Goal: Task Accomplishment & Management: Manage account settings

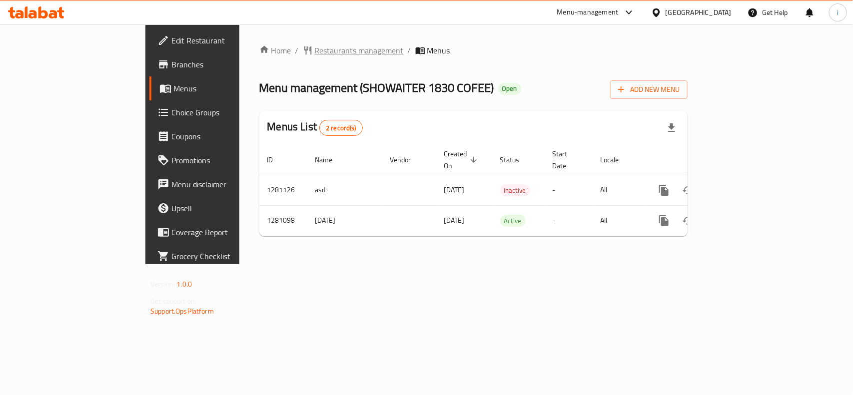
click at [315, 53] on span "Restaurants management" at bounding box center [359, 50] width 89 height 12
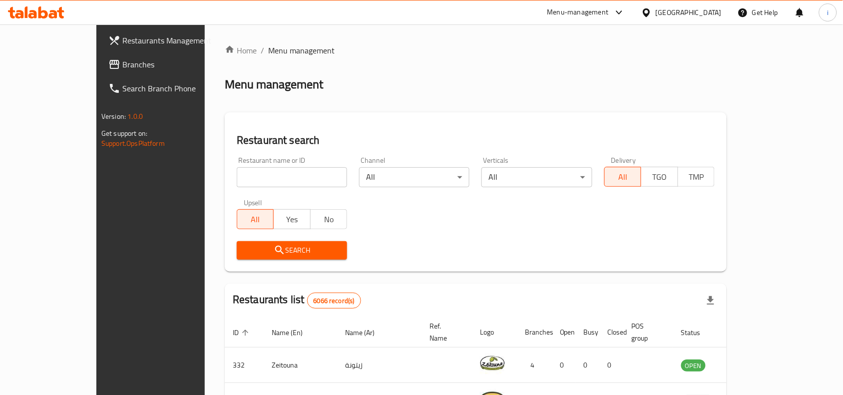
click at [249, 178] on input "search" at bounding box center [292, 177] width 110 height 20
paste input "694166"
type input "694166"
click at [281, 253] on span "Search" at bounding box center [292, 250] width 94 height 12
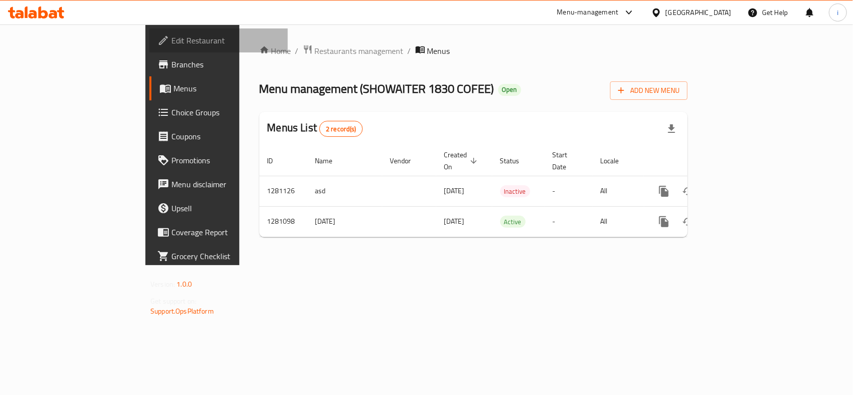
click at [171, 46] on span "Edit Restaurant" at bounding box center [225, 40] width 108 height 12
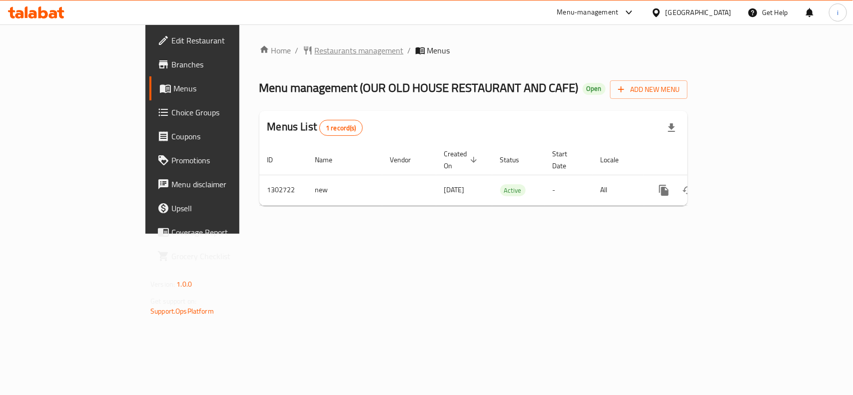
click at [315, 55] on span "Restaurants management" at bounding box center [359, 50] width 89 height 12
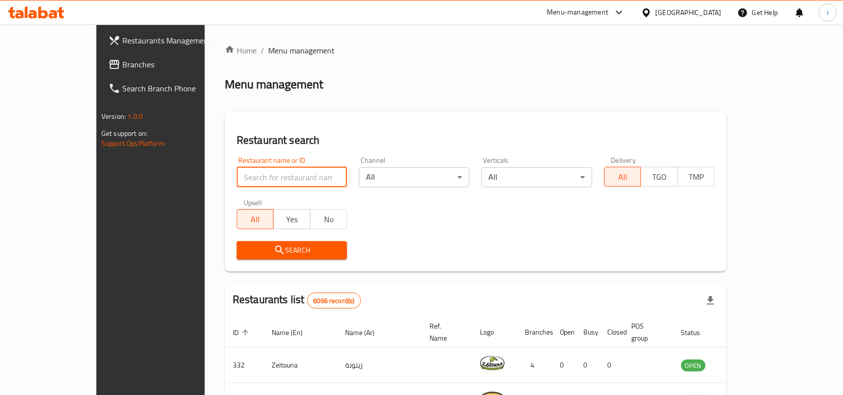
click at [254, 178] on input "search" at bounding box center [292, 177] width 110 height 20
paste input "702533"
type input "702533"
click at [256, 251] on span "Search" at bounding box center [292, 250] width 94 height 12
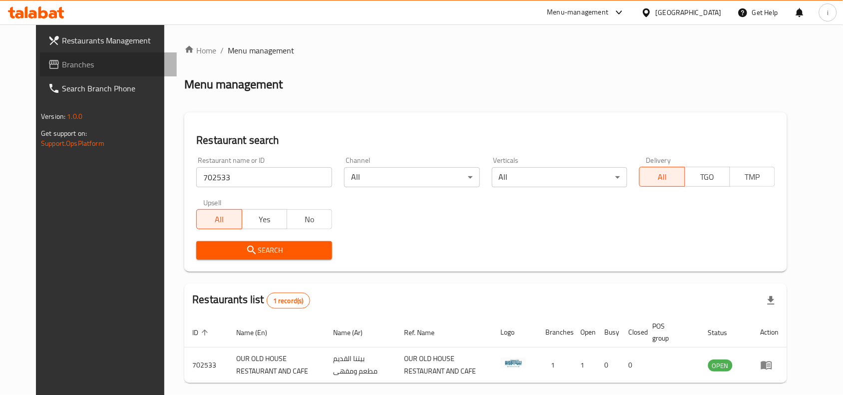
click at [62, 64] on span "Branches" at bounding box center [115, 64] width 107 height 12
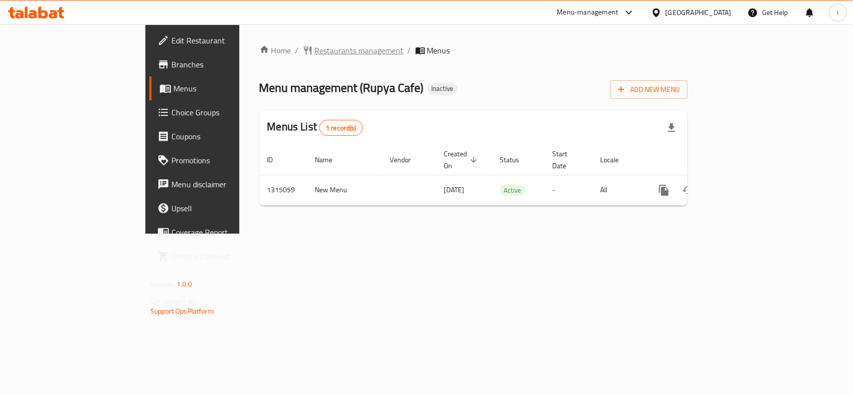
click at [315, 50] on span "Restaurants management" at bounding box center [359, 50] width 89 height 12
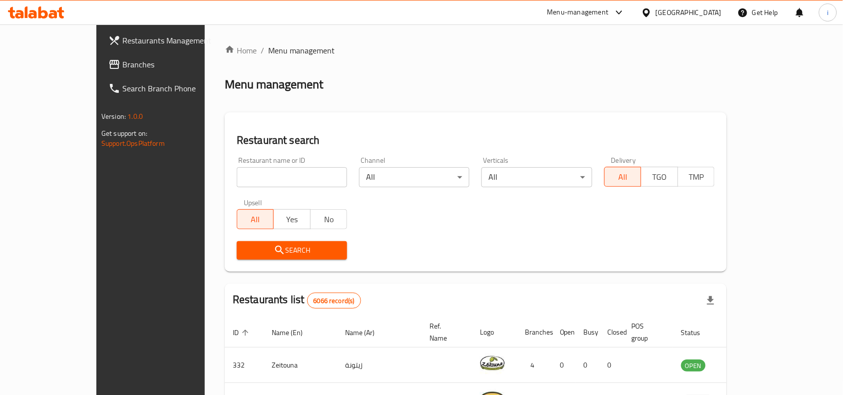
click at [237, 178] on input "search" at bounding box center [292, 177] width 110 height 20
paste input "707169"
type input "707169"
click at [286, 251] on span "Search" at bounding box center [292, 250] width 94 height 12
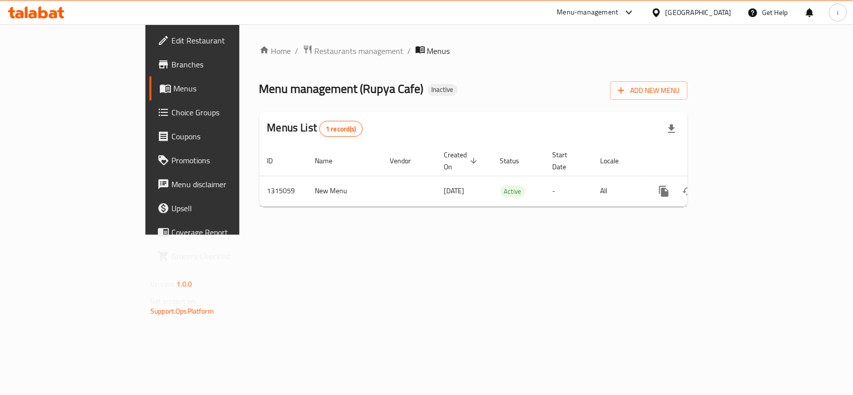
click at [171, 42] on span "Edit Restaurant" at bounding box center [225, 40] width 108 height 12
